Goal: Task Accomplishment & Management: Manage account settings

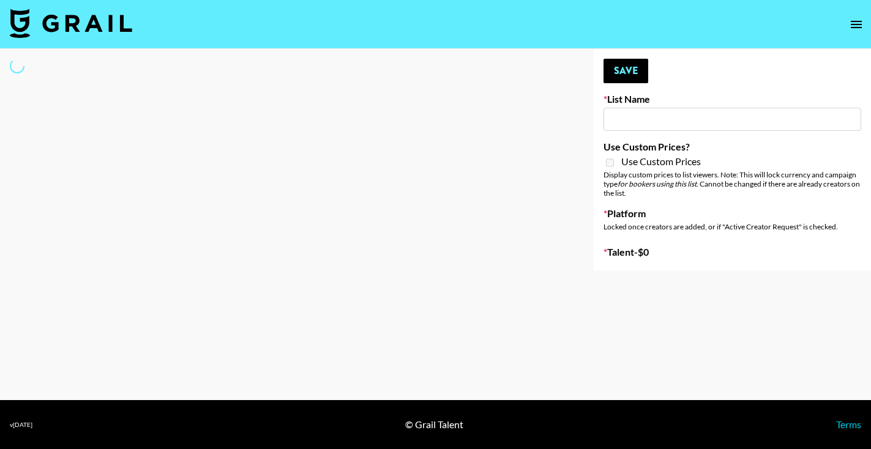
select select "Song"
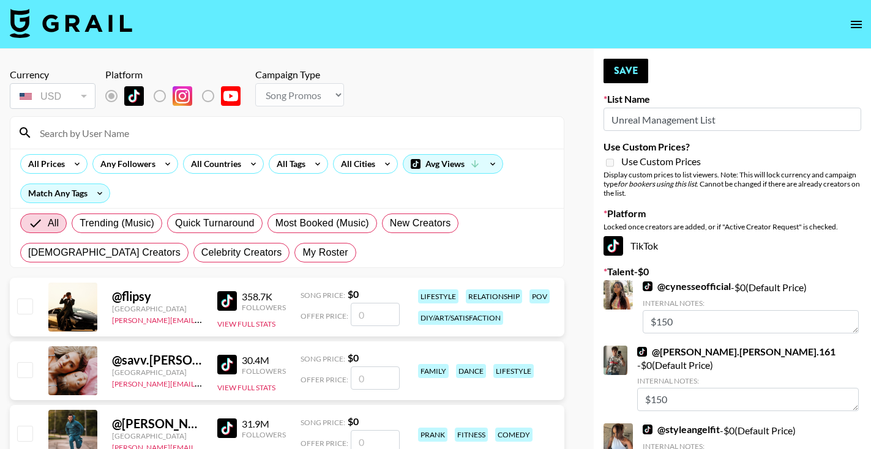
type input "Unreal Management List"
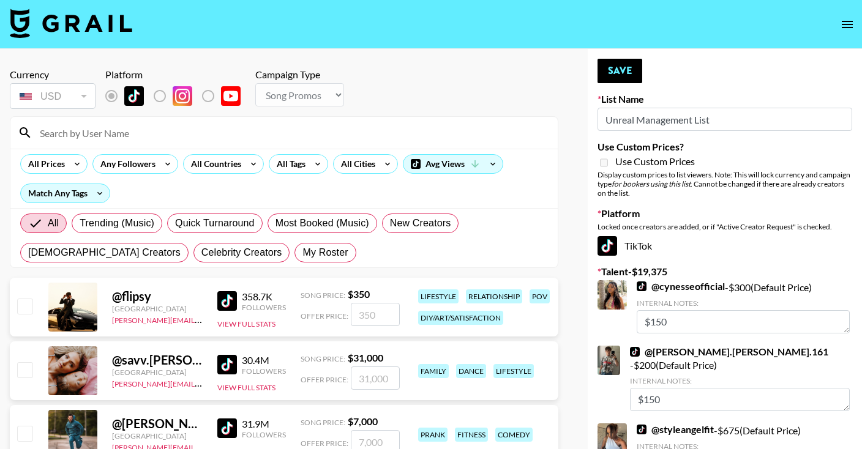
click at [82, 135] on input at bounding box center [291, 133] width 518 height 20
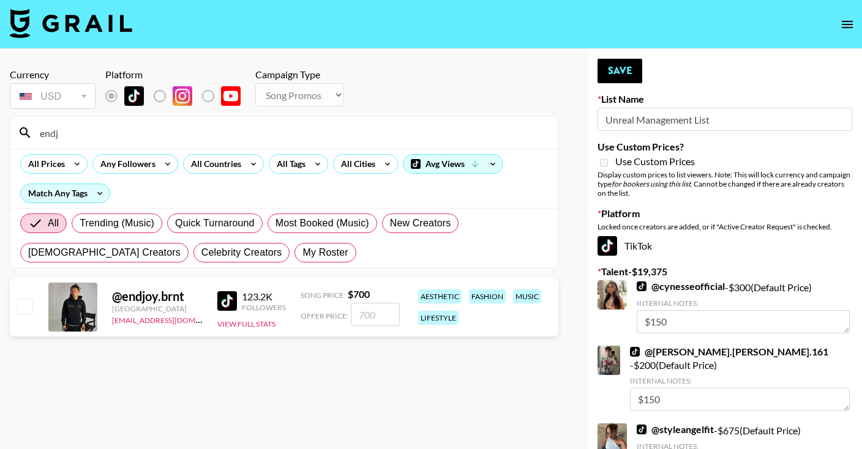
type input "endjo"
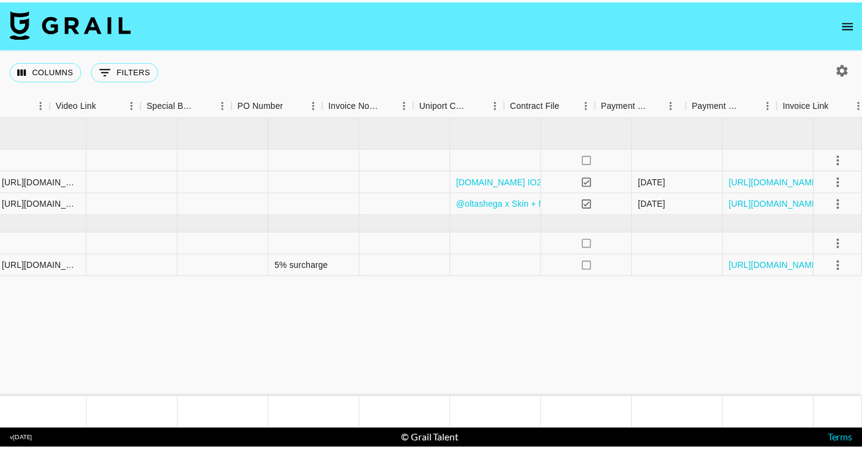
scroll to position [0, 1161]
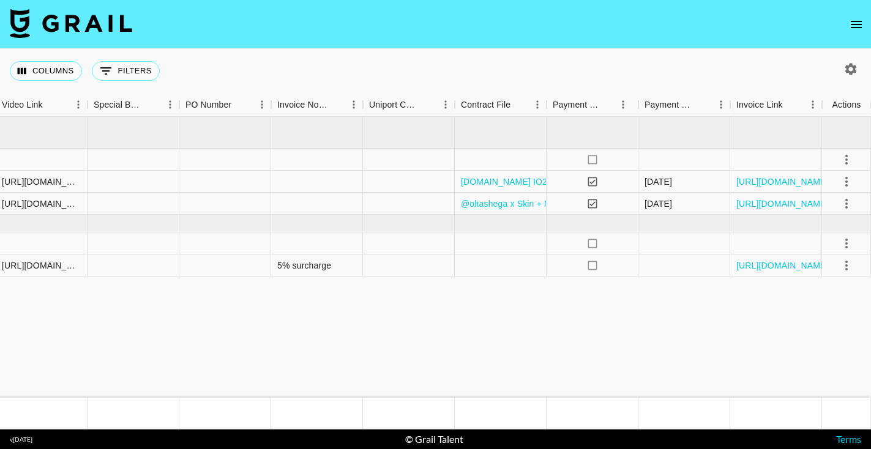
click at [856, 21] on icon "open drawer" at bounding box center [856, 24] width 11 height 7
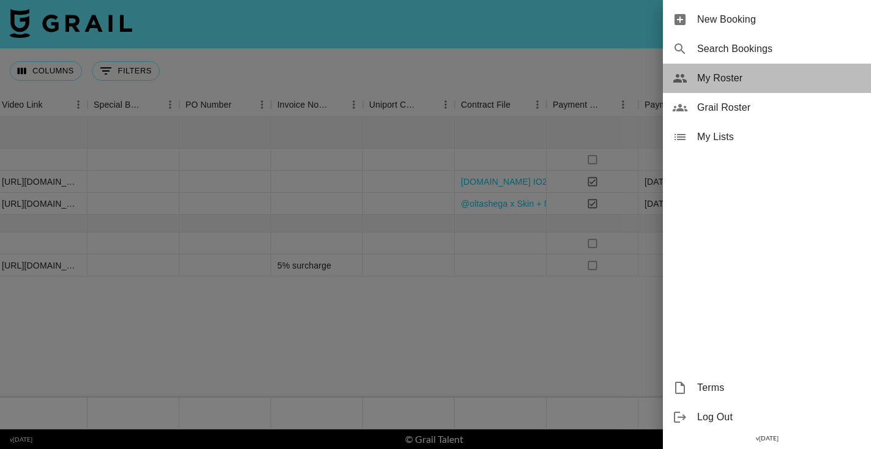
click at [703, 83] on span "My Roster" at bounding box center [779, 78] width 164 height 15
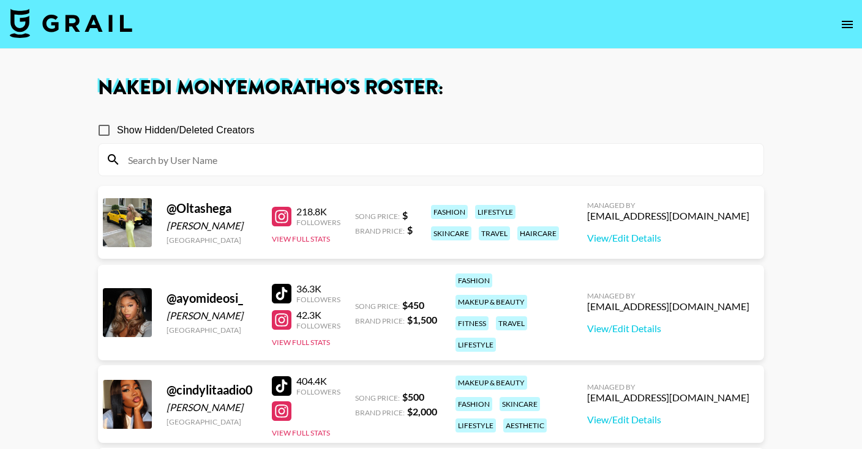
scroll to position [386, 0]
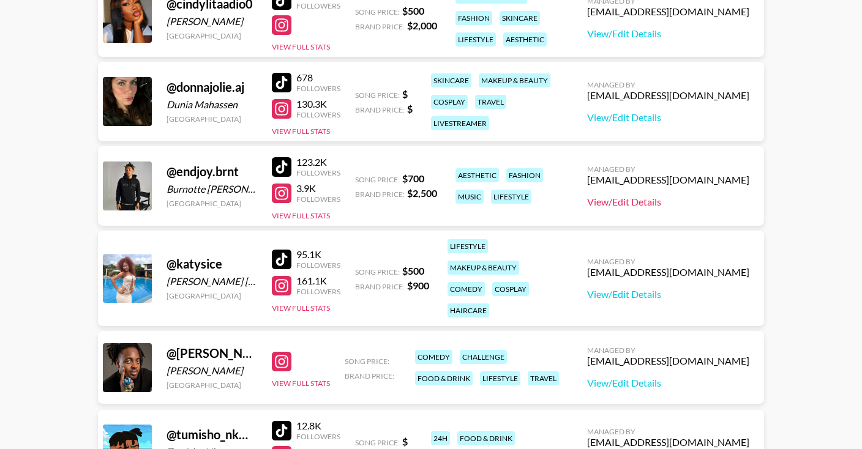
click at [615, 203] on link "View/Edit Details" at bounding box center [668, 202] width 162 height 12
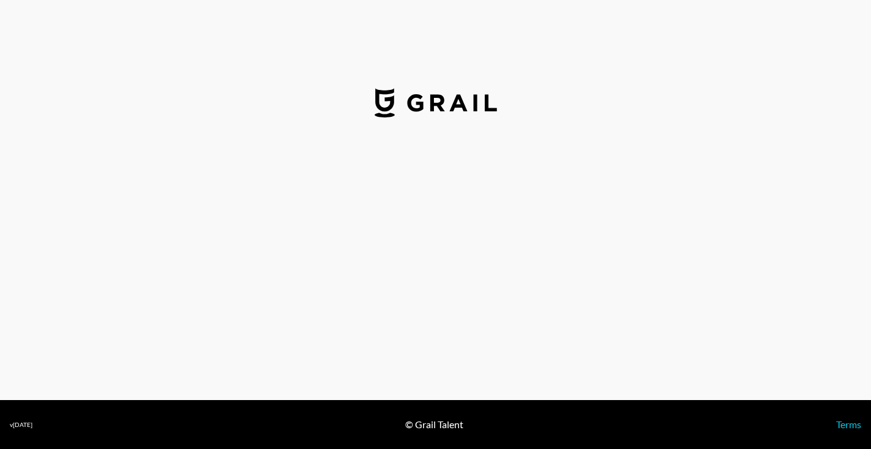
select select "USD"
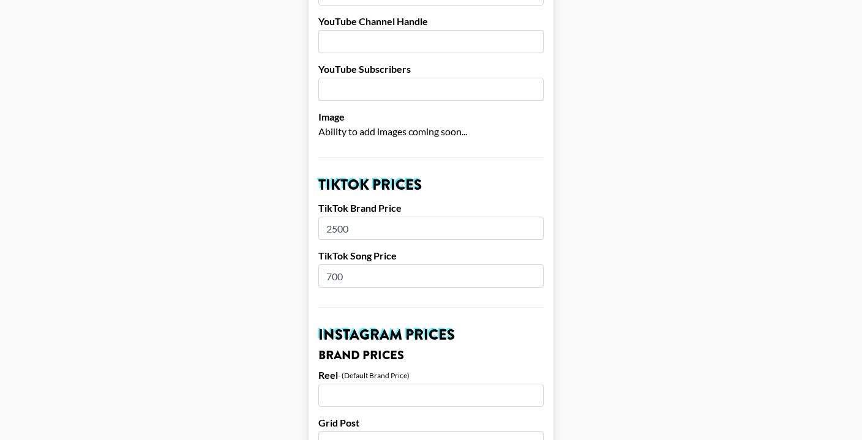
scroll to position [284, 0]
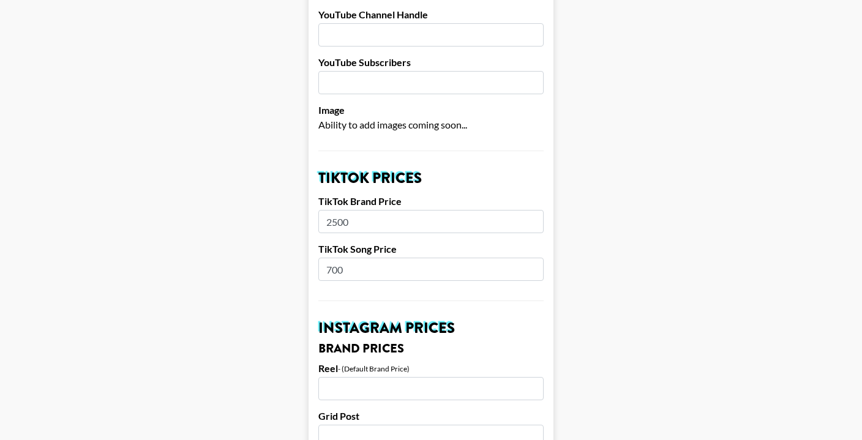
drag, startPoint x: 359, startPoint y: 271, endPoint x: 262, endPoint y: 274, distance: 96.8
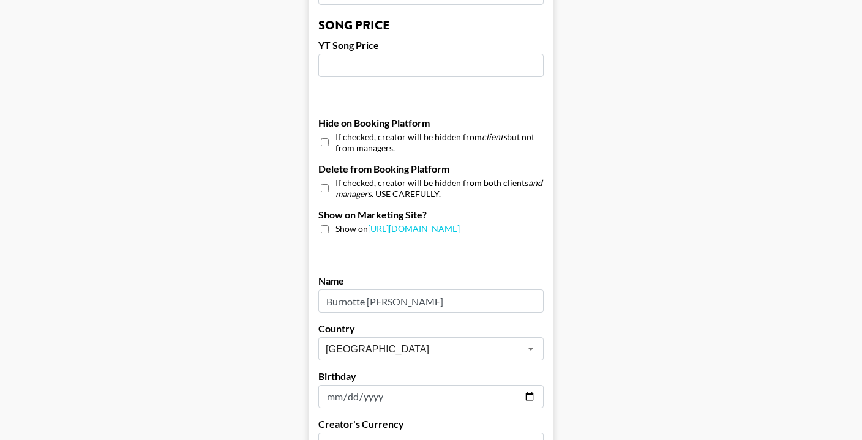
scroll to position [1219, 0]
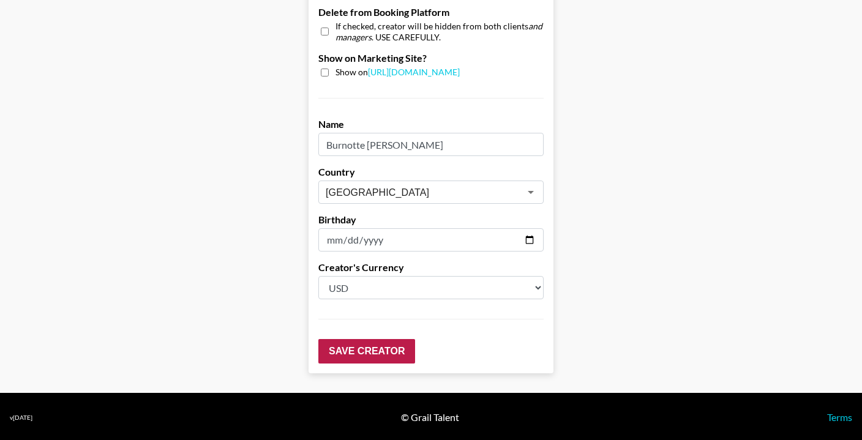
click at [371, 351] on input "Save Creator" at bounding box center [366, 351] width 97 height 24
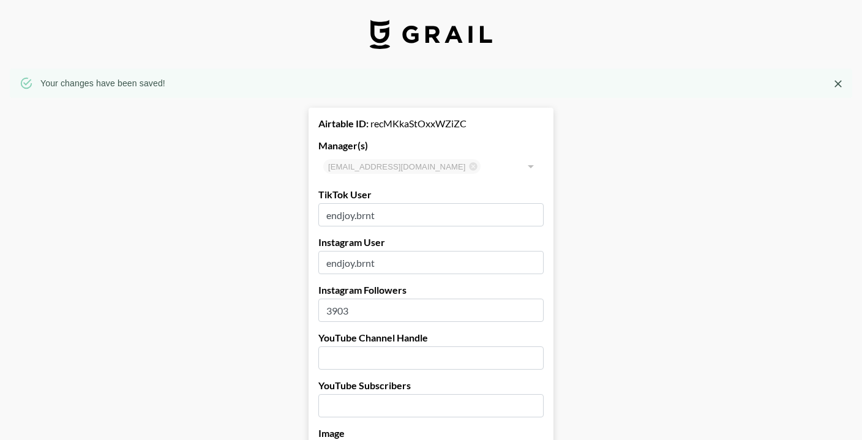
scroll to position [252, 0]
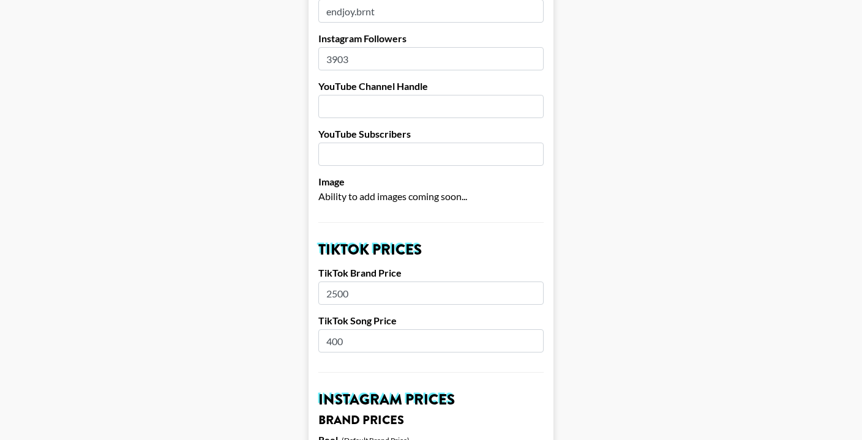
click at [339, 339] on input "400" at bounding box center [430, 340] width 225 height 23
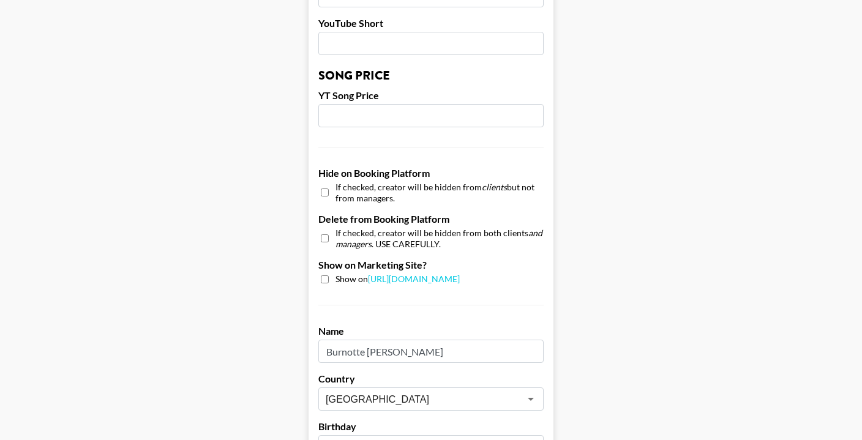
scroll to position [1258, 0]
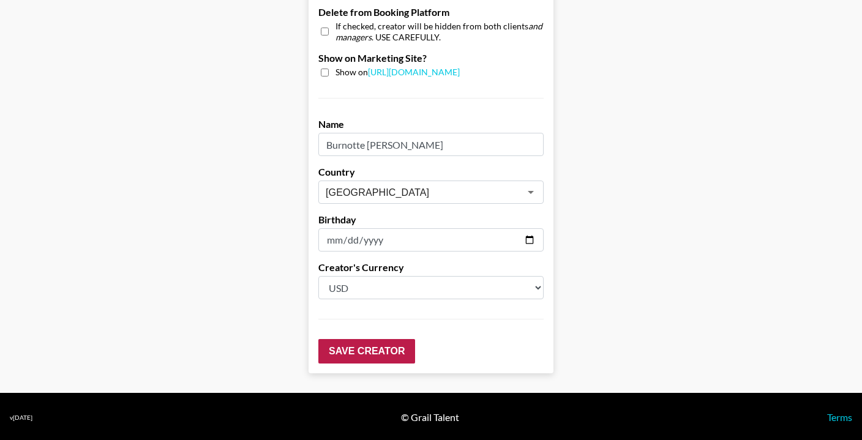
click at [368, 343] on input "Save Creator" at bounding box center [366, 351] width 97 height 24
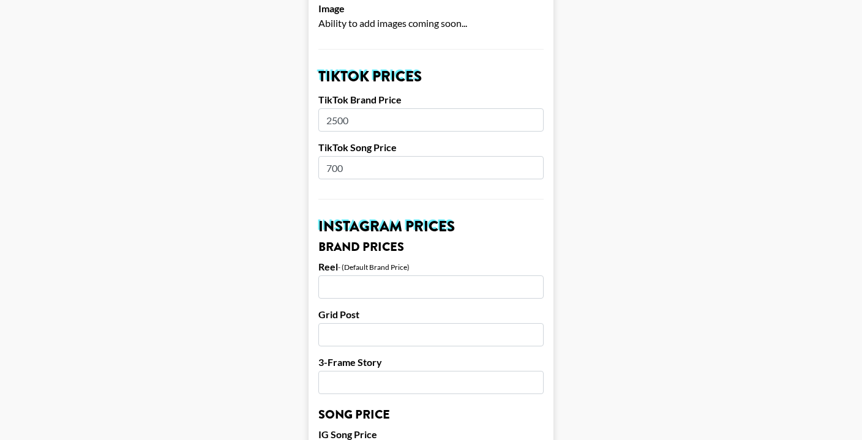
scroll to position [362, 0]
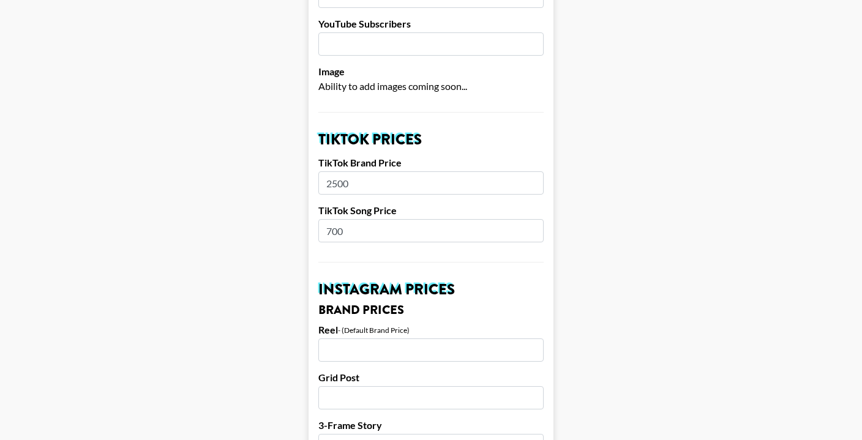
drag, startPoint x: 336, startPoint y: 228, endPoint x: 324, endPoint y: 227, distance: 12.3
click at [324, 227] on input "700" at bounding box center [430, 230] width 225 height 23
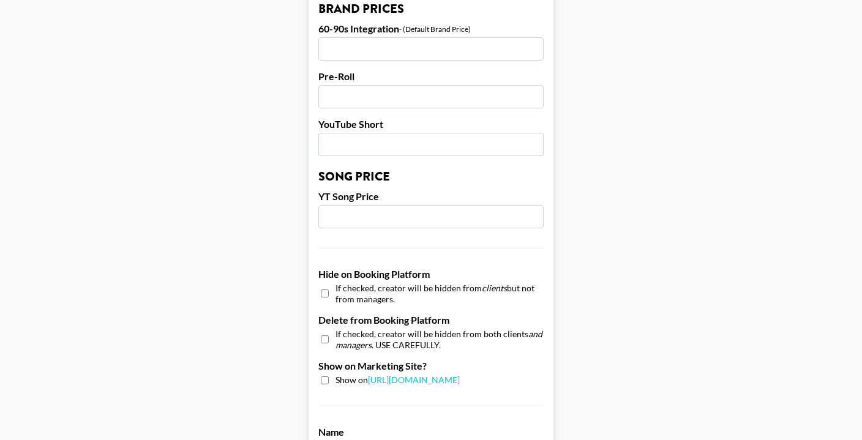
scroll to position [1258, 0]
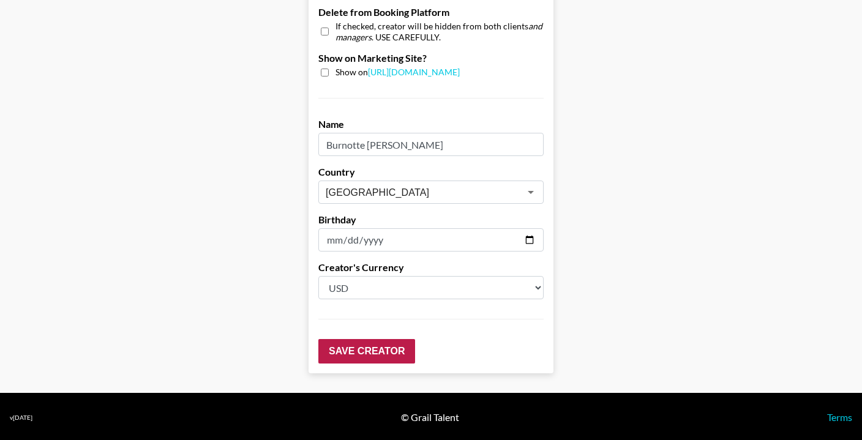
type input "400"
click at [375, 349] on input "Save Creator" at bounding box center [366, 351] width 97 height 24
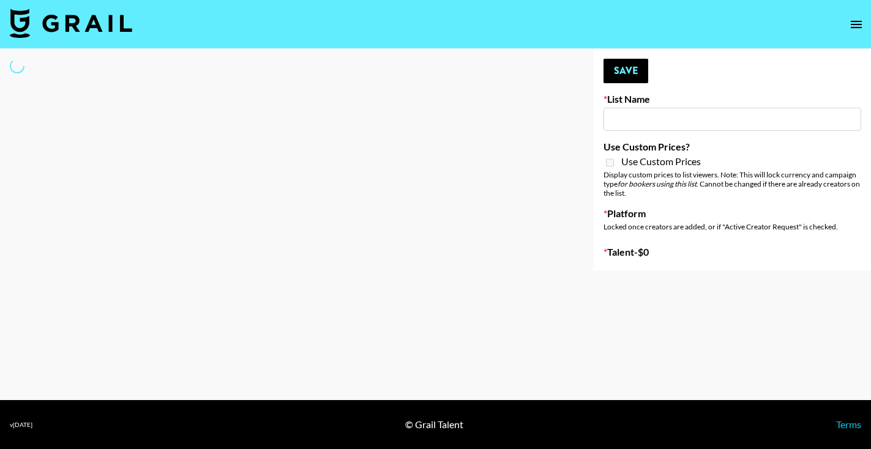
type input "Unreal Management List"
select select "Song"
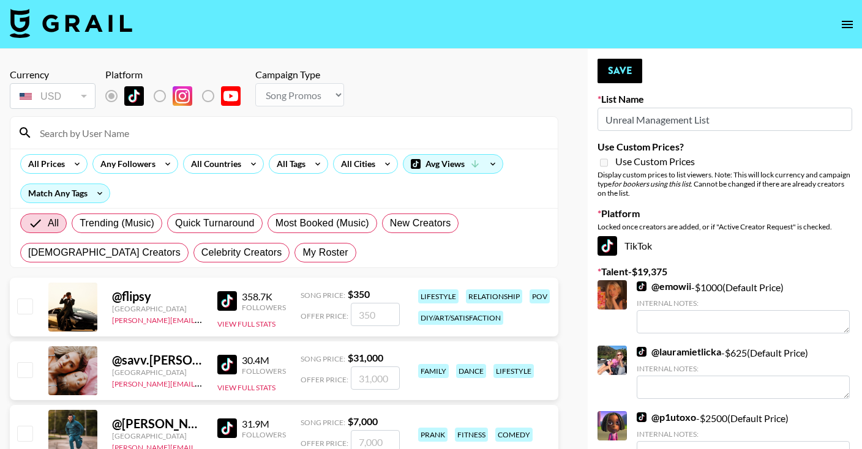
click at [93, 138] on input at bounding box center [291, 133] width 518 height 20
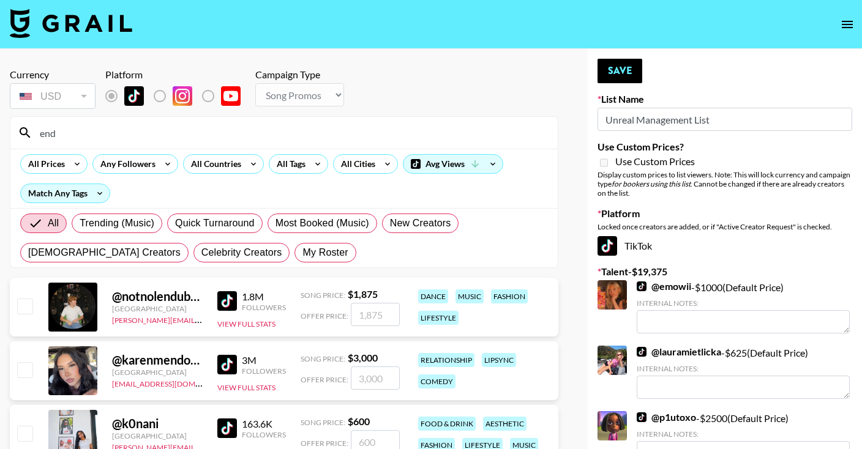
drag, startPoint x: 88, startPoint y: 128, endPoint x: 373, endPoint y: 317, distance: 341.8
click at [373, 318] on input "number" at bounding box center [375, 314] width 49 height 23
click at [80, 129] on input "end" at bounding box center [291, 133] width 518 height 20
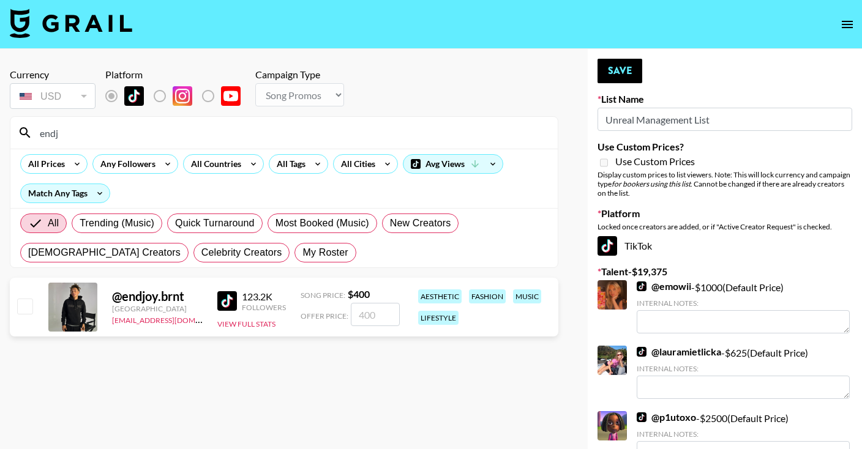
type input "endj"
click at [23, 302] on input "checkbox" at bounding box center [24, 306] width 15 height 15
checkbox input "true"
type input "400"
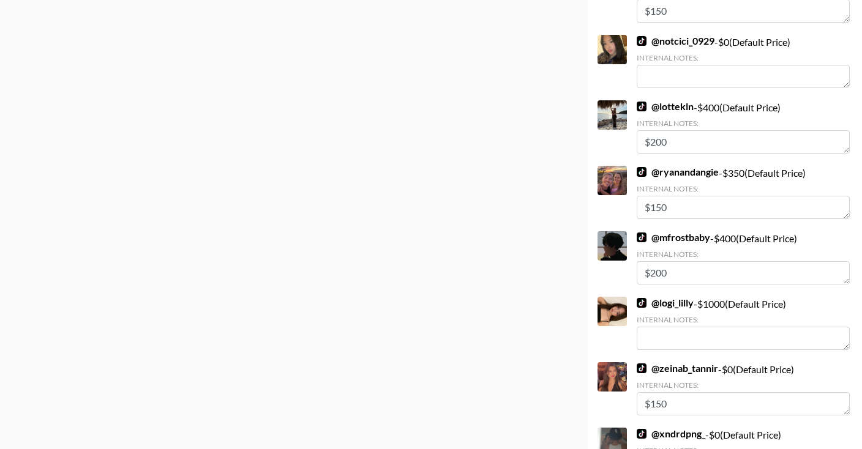
scroll to position [2903, 0]
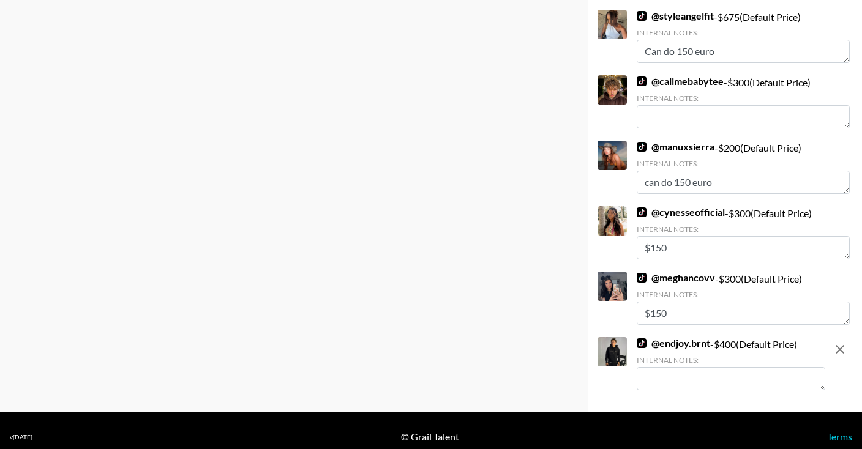
click at [651, 367] on textarea at bounding box center [731, 378] width 189 height 23
click at [651, 367] on textarea "$150" at bounding box center [731, 378] width 189 height 23
type textarea "Willing to do150"
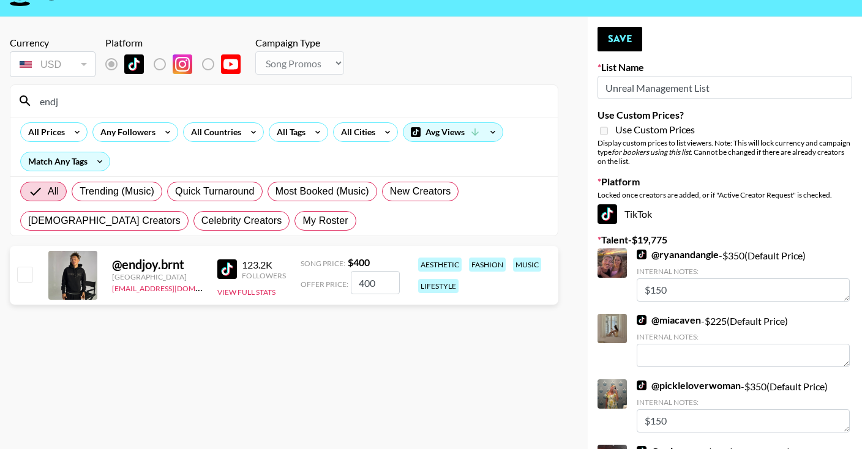
scroll to position [0, 0]
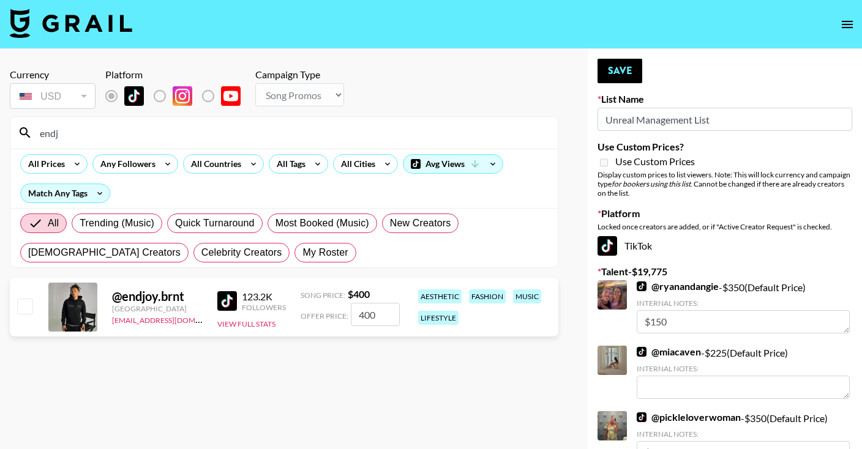
click at [26, 304] on input "checkbox" at bounding box center [24, 306] width 15 height 15
checkbox input "true"
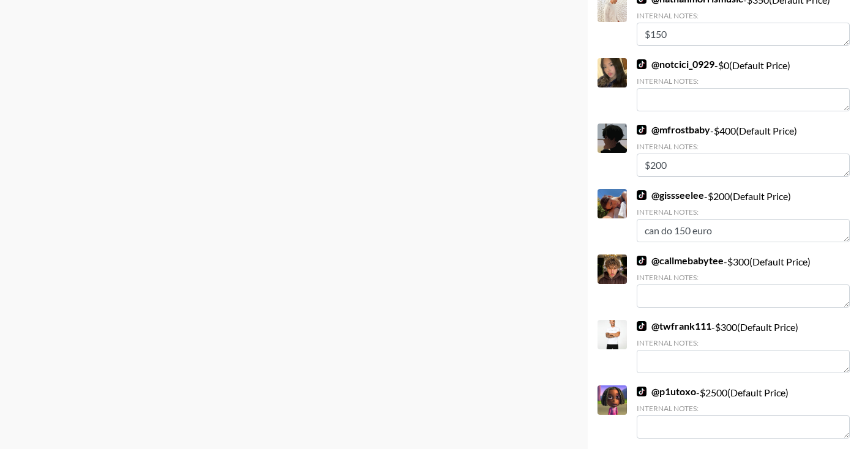
scroll to position [2968, 0]
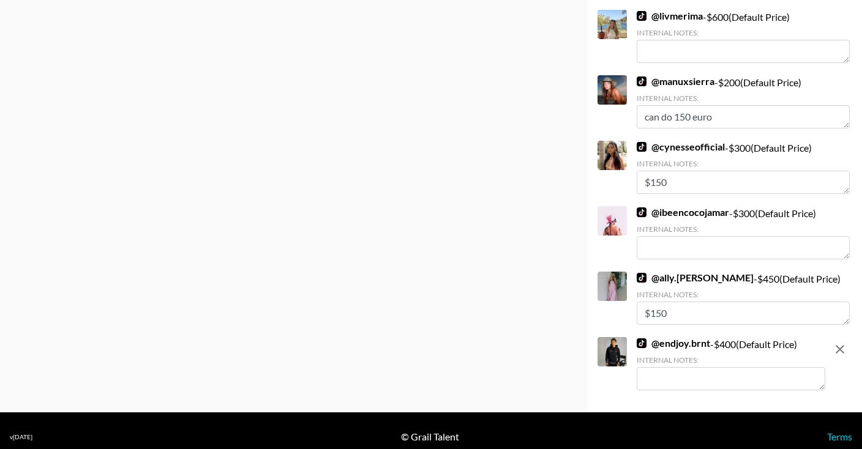
click at [654, 367] on textarea at bounding box center [731, 378] width 189 height 23
type textarea "w"
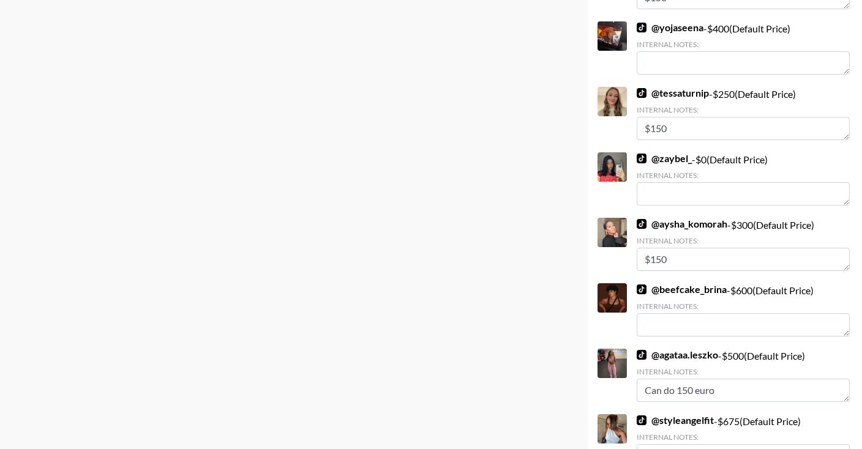
scroll to position [0, 0]
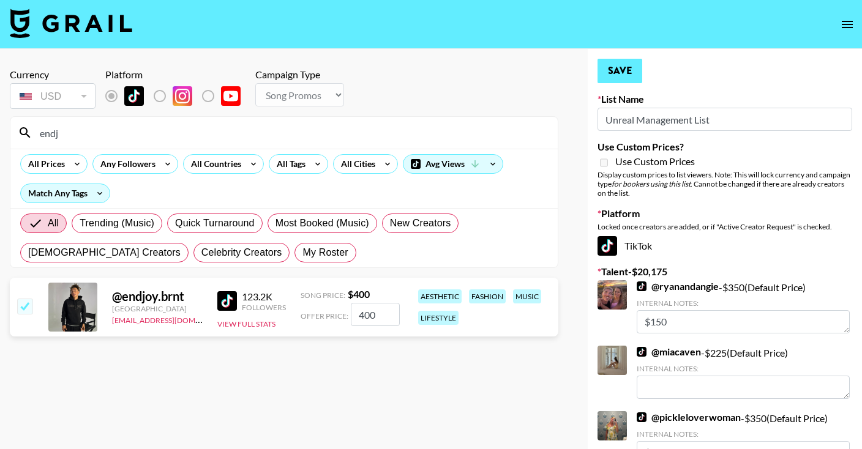
type textarea "Willing to do for 150 euro"
click at [627, 64] on button "Save" at bounding box center [619, 71] width 45 height 24
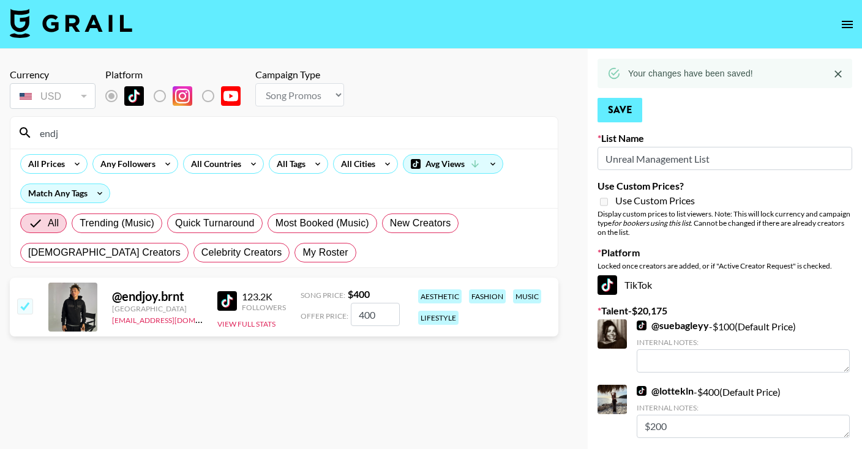
click at [626, 107] on button "Save" at bounding box center [619, 110] width 45 height 24
